Goal: Task Accomplishment & Management: Manage account settings

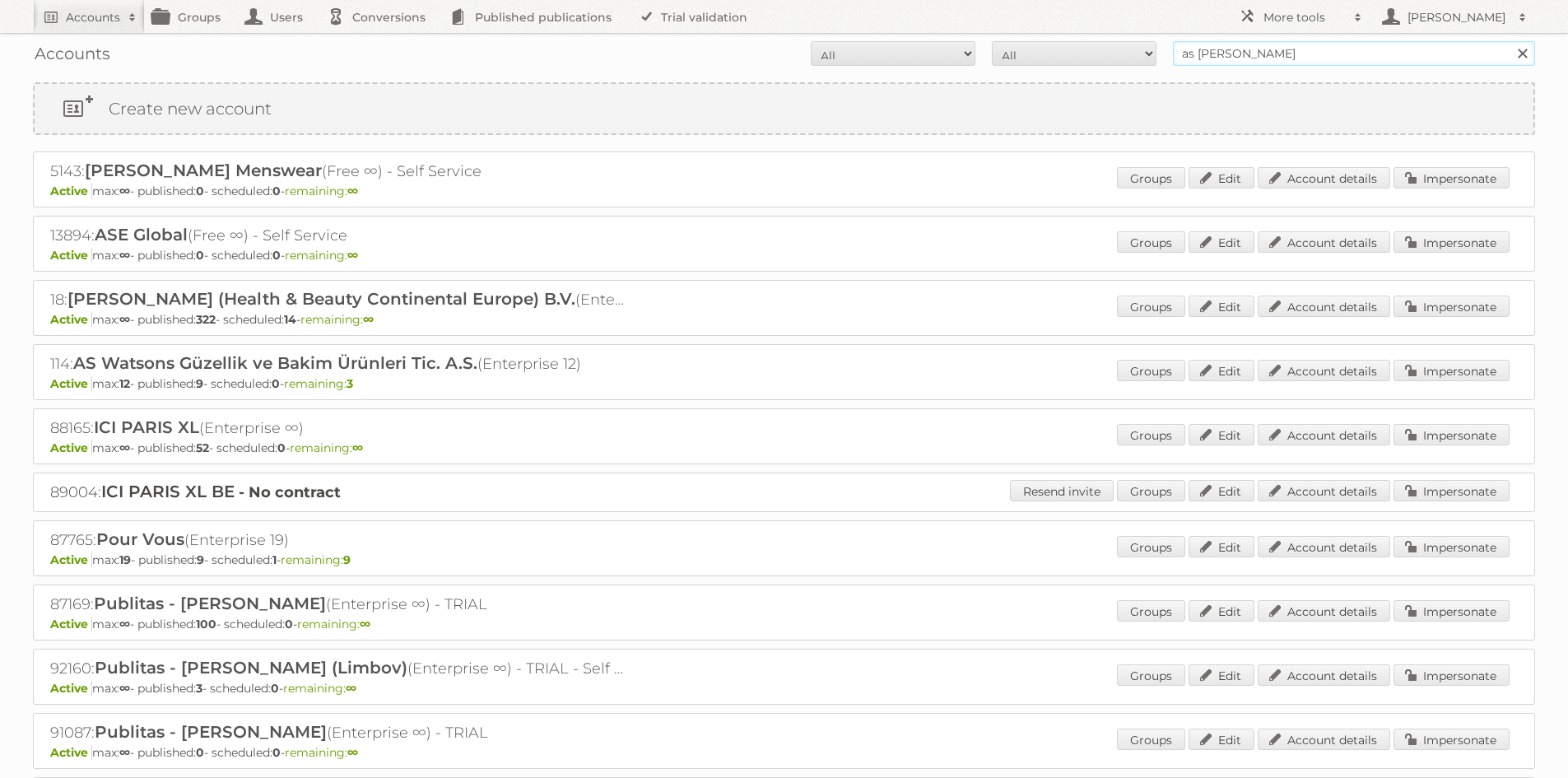
click at [1261, 54] on input "as [PERSON_NAME]" at bounding box center [1354, 52] width 362 height 24
type input "[PERSON_NAME]"
click at [1509, 41] on input "Search" at bounding box center [1521, 52] width 24 height 24
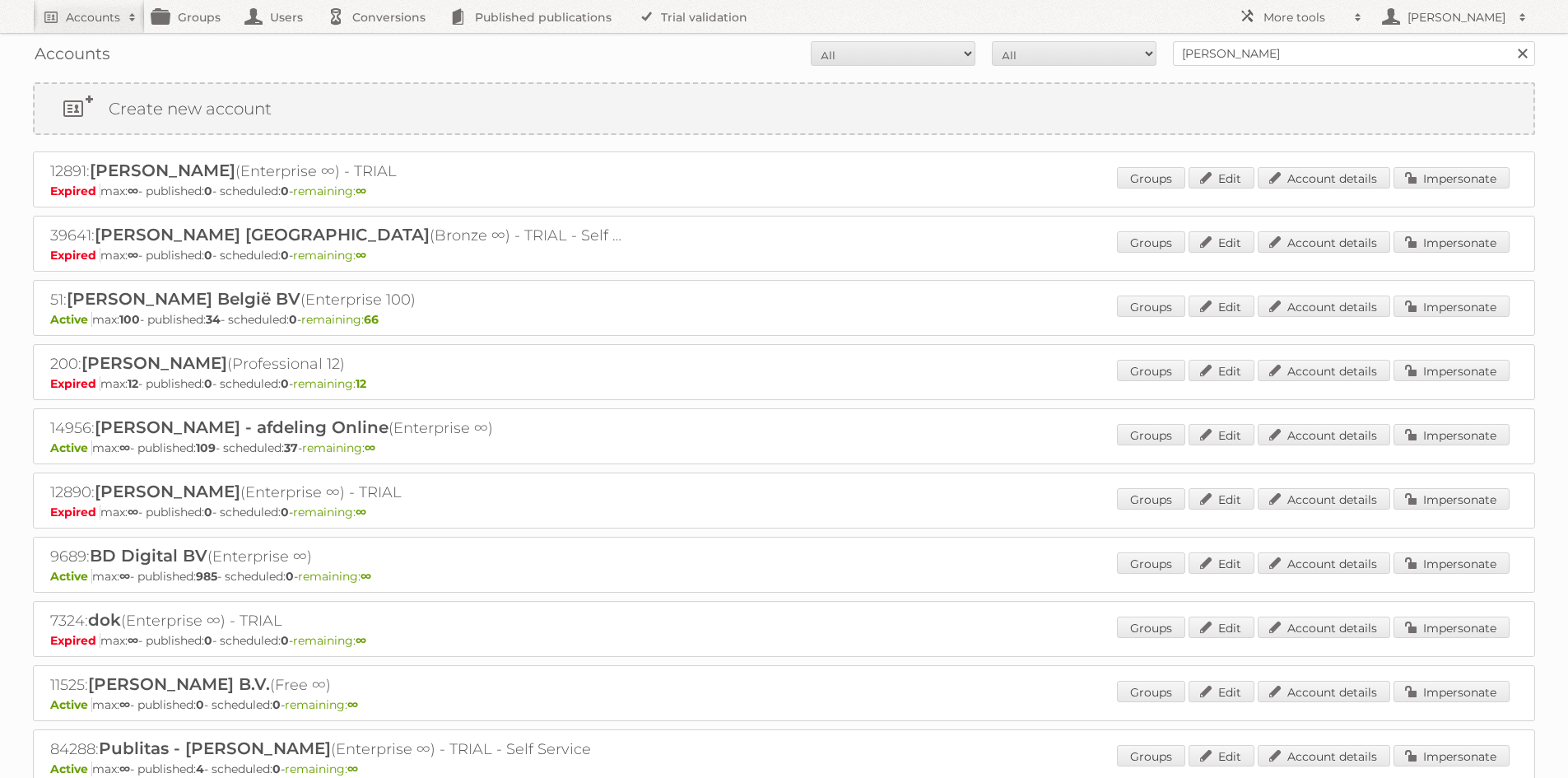
drag, startPoint x: 203, startPoint y: 302, endPoint x: 379, endPoint y: 303, distance: 176.0
click at [379, 303] on h2 "51: Albert Heijn België BV (Enterprise 100)" at bounding box center [338, 299] width 576 height 22
drag, startPoint x: 193, startPoint y: 432, endPoint x: 471, endPoint y: 426, distance: 278.1
click at [468, 426] on h2 "14956: Albert Heijn B.V. - afdeling Online (Enterprise ∞)" at bounding box center [338, 428] width 576 height 22
click at [1452, 432] on link "Impersonate" at bounding box center [1451, 435] width 116 height 22
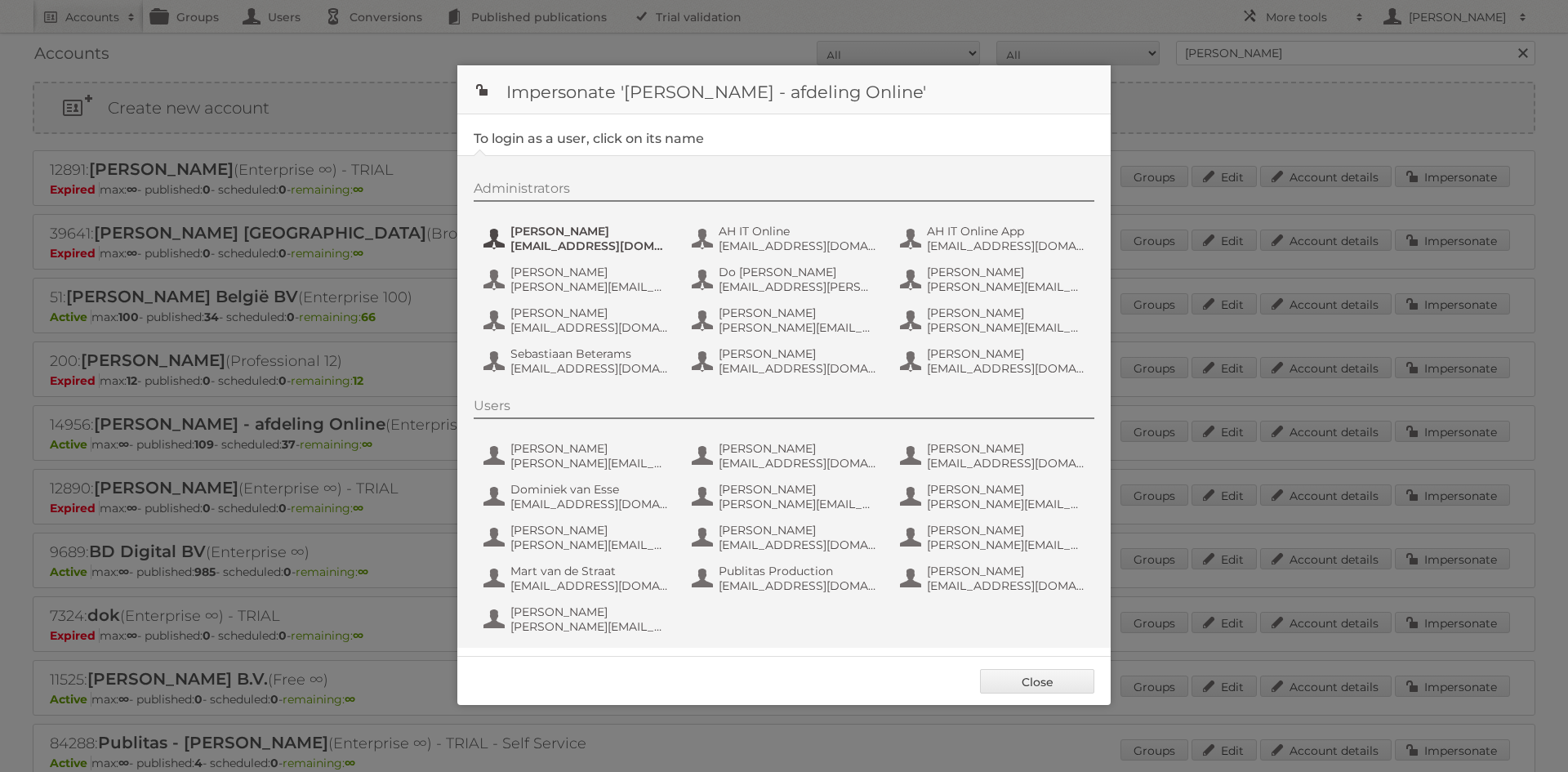
click at [603, 243] on span "aditya.parab@ah.nl" at bounding box center [590, 246] width 159 height 14
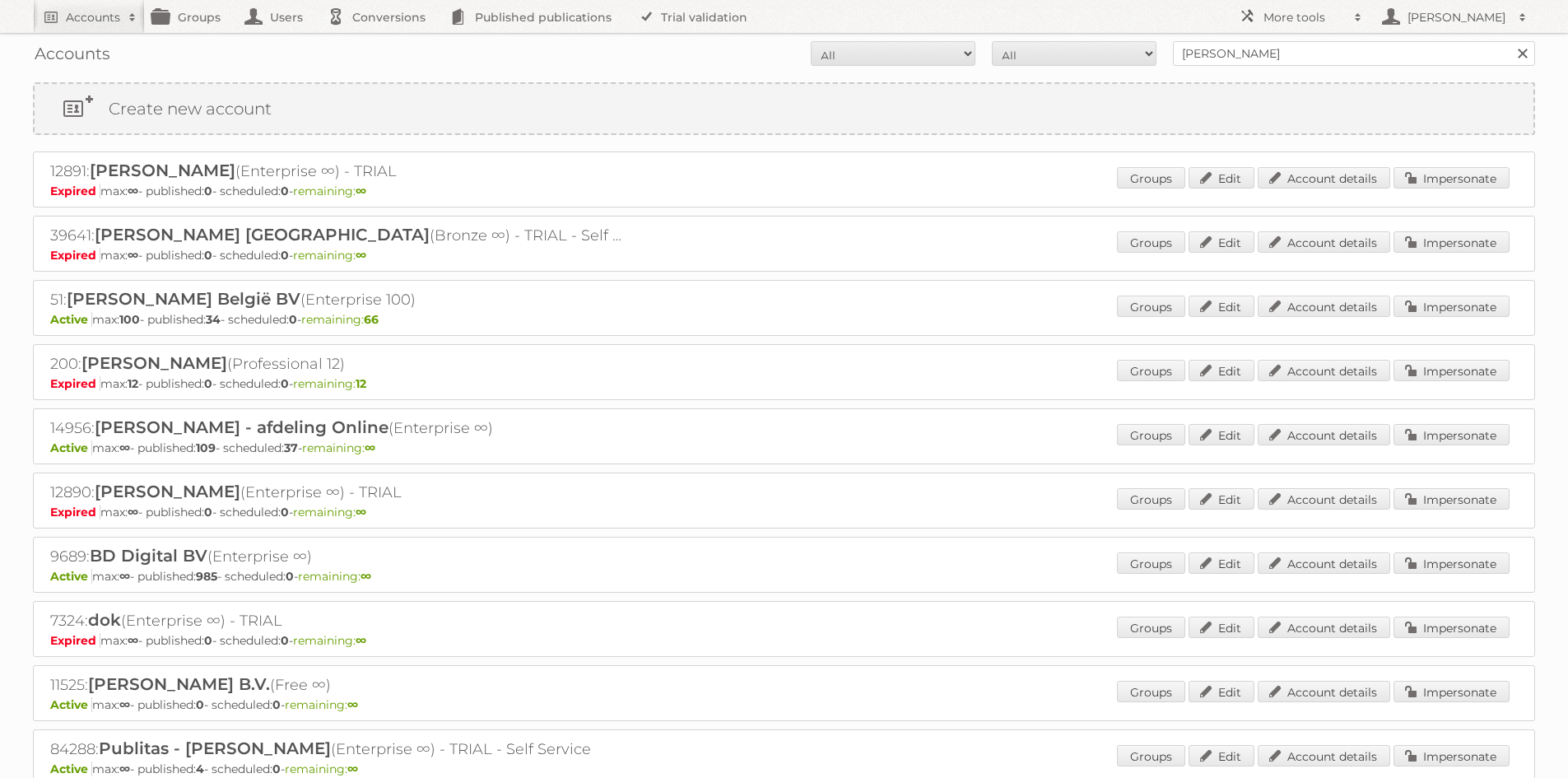
click at [581, 434] on h2 "14956: Albert Heijn B.V. - afdeling Online (Enterprise ∞)" at bounding box center [338, 428] width 576 height 22
click at [1312, 437] on link "Account details" at bounding box center [1323, 435] width 133 height 22
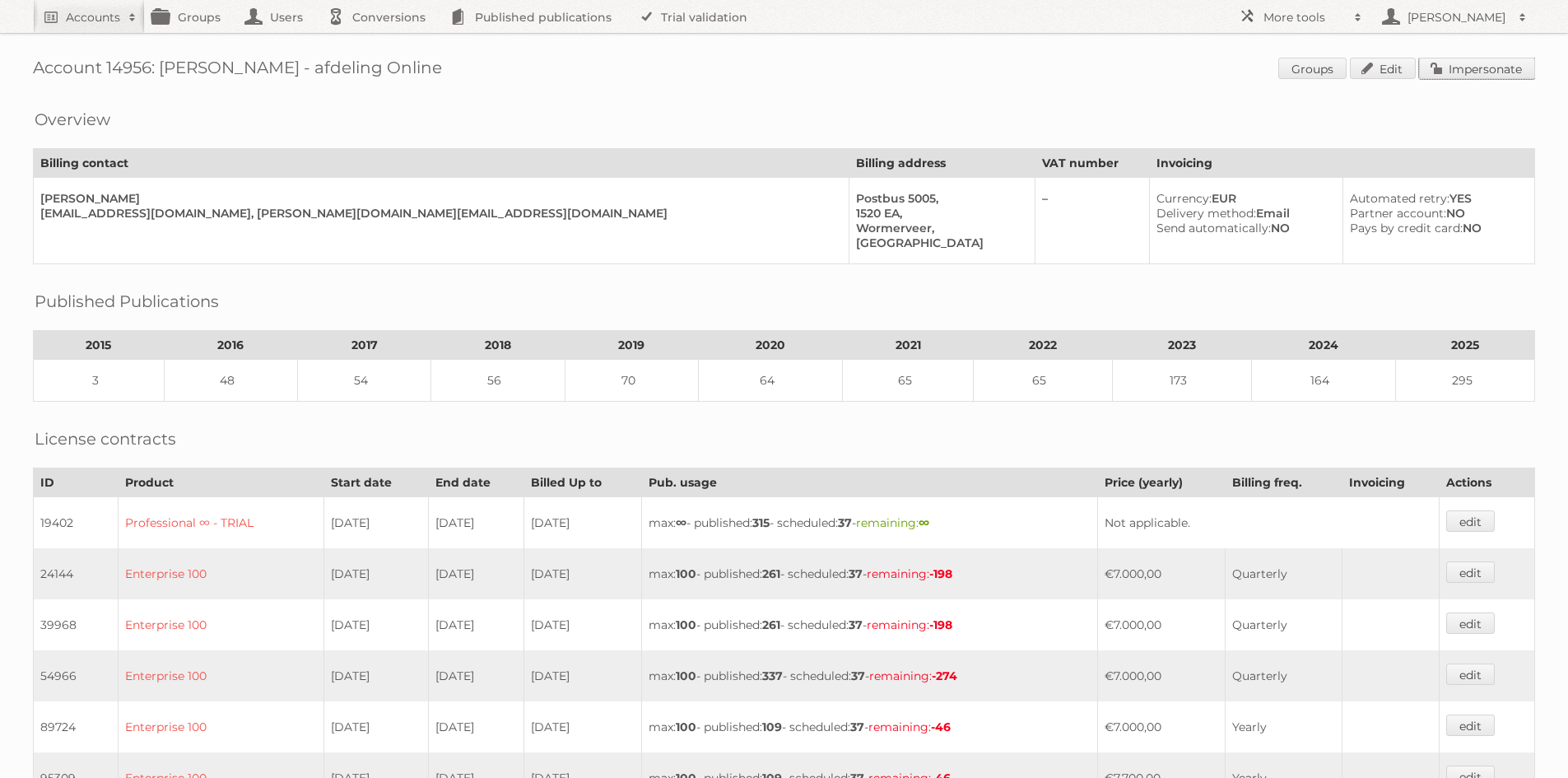
click at [1502, 74] on link "Impersonate" at bounding box center [1477, 69] width 116 height 22
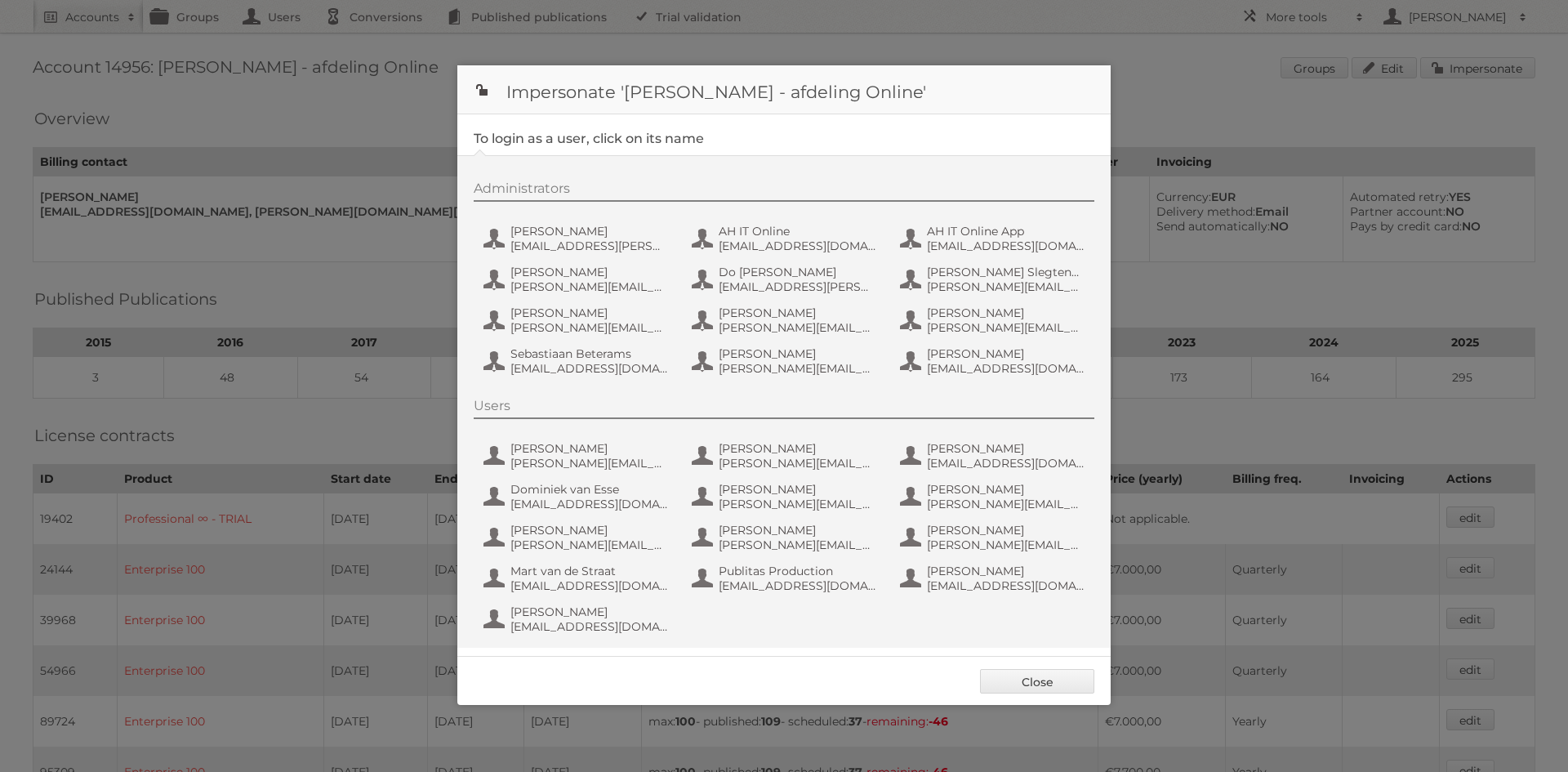
click at [383, 138] on div at bounding box center [784, 386] width 1568 height 772
click at [1012, 680] on link "Close" at bounding box center [1037, 680] width 114 height 24
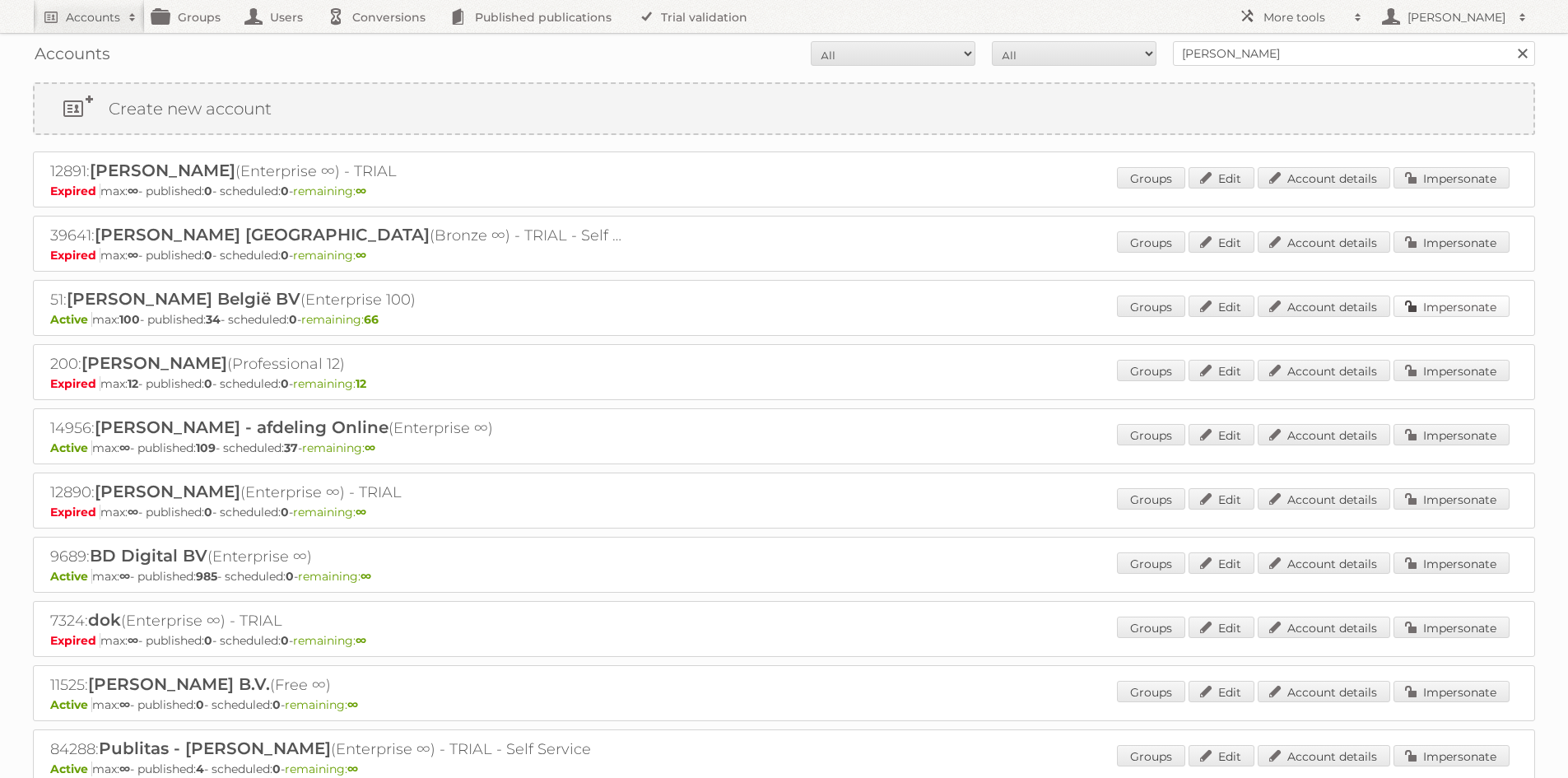
click at [1425, 309] on link "Impersonate" at bounding box center [1451, 307] width 116 height 22
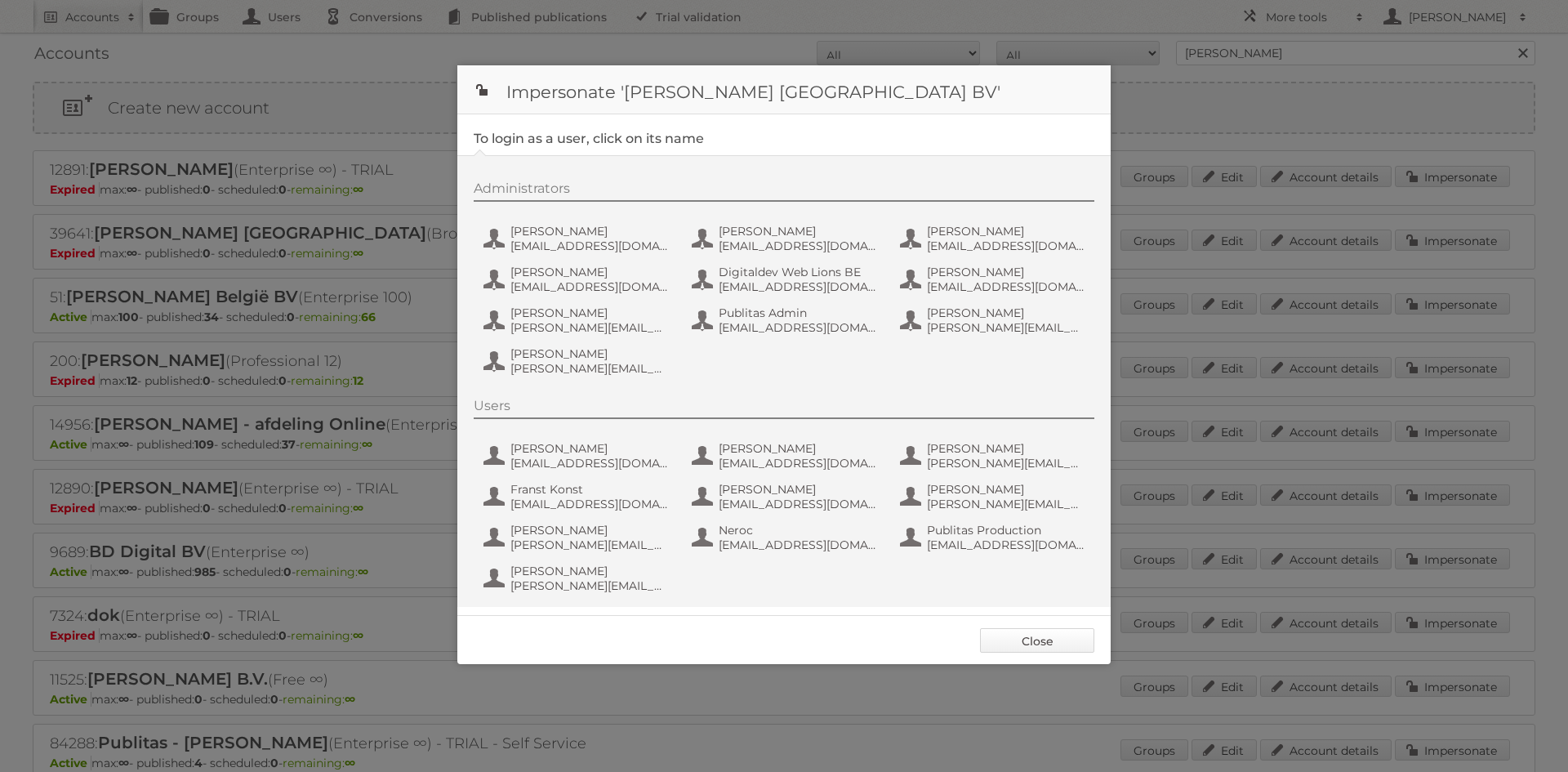
click at [1056, 645] on link "Close" at bounding box center [1037, 640] width 114 height 24
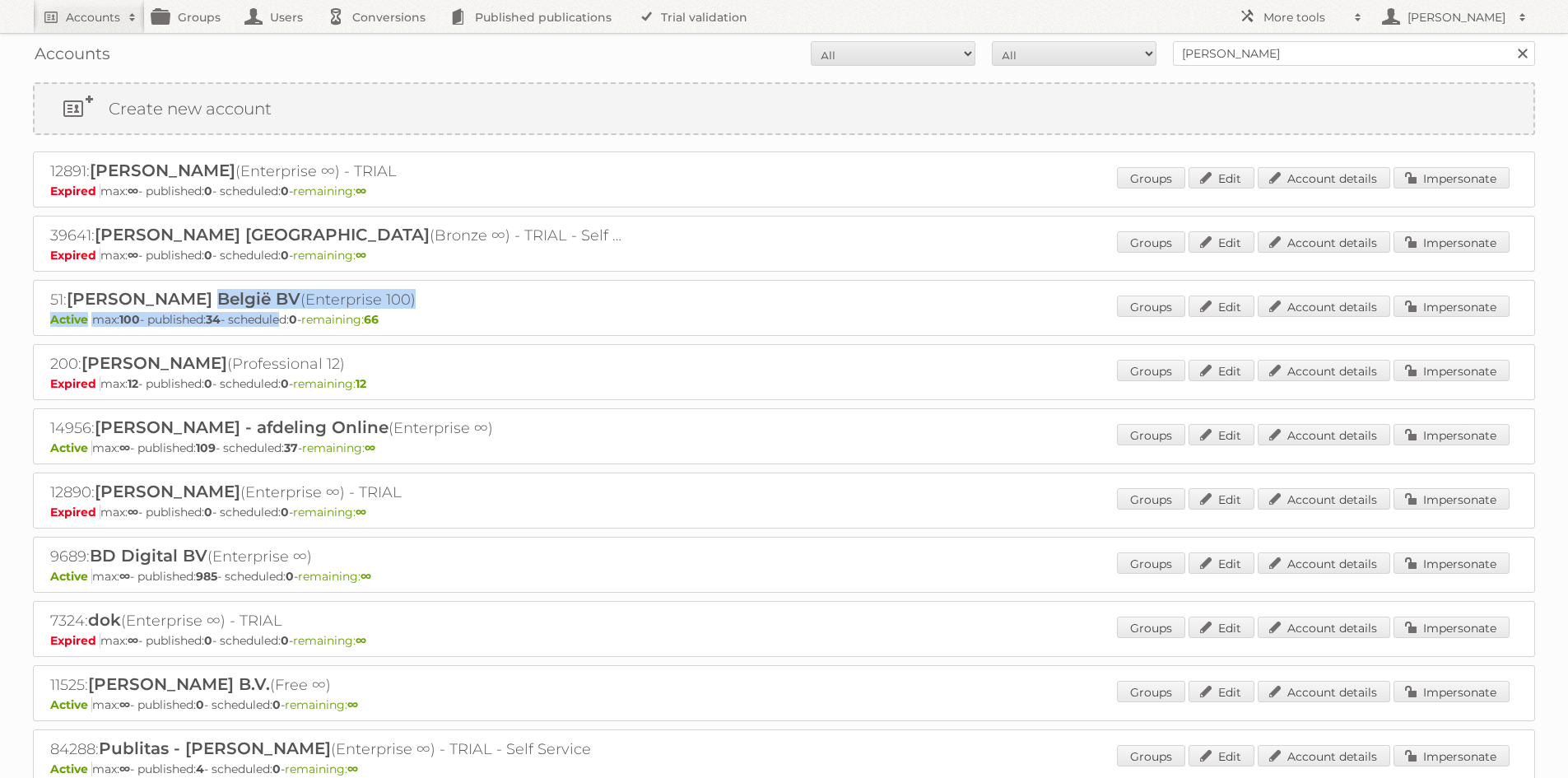
drag, startPoint x: 188, startPoint y: 290, endPoint x: 292, endPoint y: 318, distance: 107.7
click at [292, 318] on div "51: Albert Heijn België BV (Enterprise 100) Active max: 100 - published: 34 - s…" at bounding box center [783, 308] width 1502 height 56
